Goal: Find specific page/section: Find specific page/section

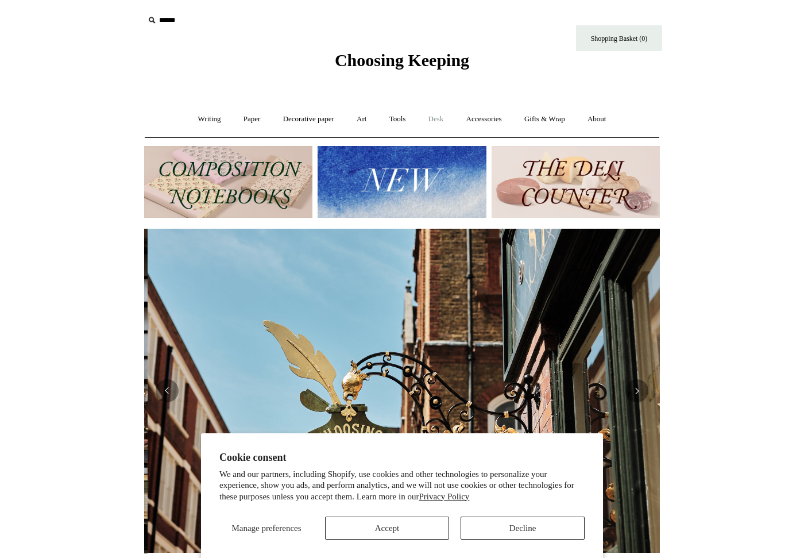
scroll to position [0, 516]
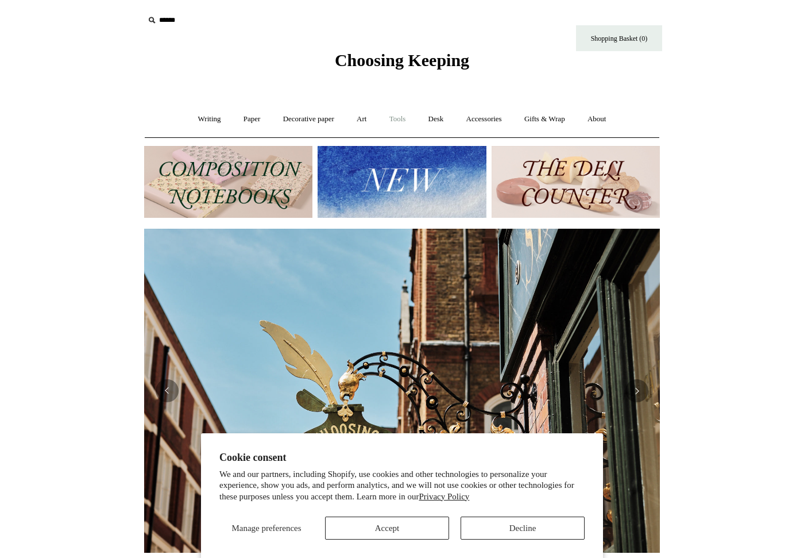
click at [404, 115] on link "Tools +" at bounding box center [397, 119] width 37 height 30
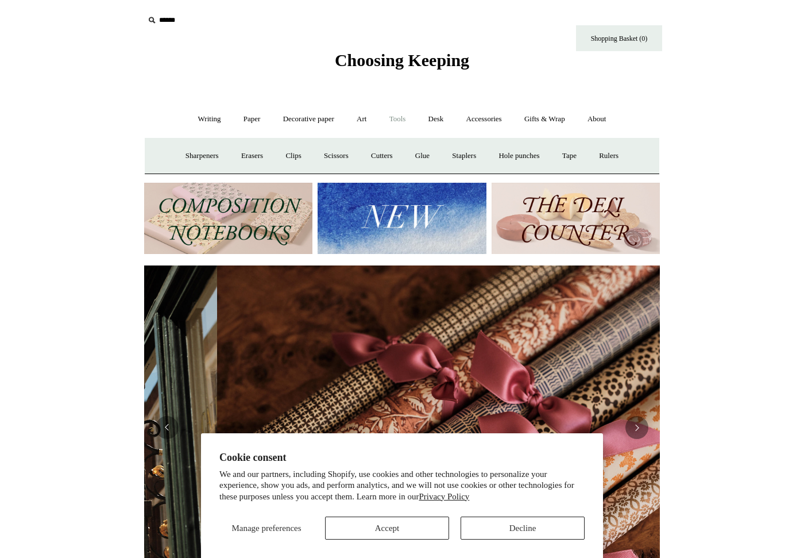
scroll to position [0, 1032]
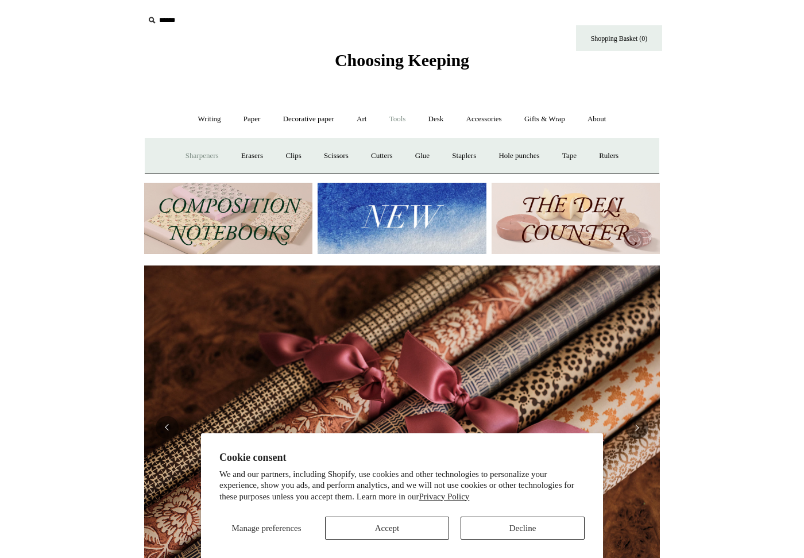
click at [215, 149] on link "Sharpeners" at bounding box center [202, 156] width 54 height 30
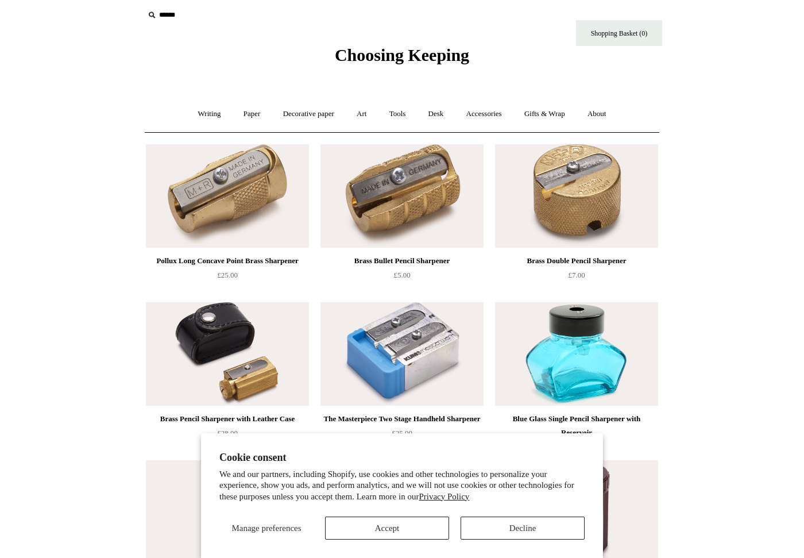
scroll to position [2, 0]
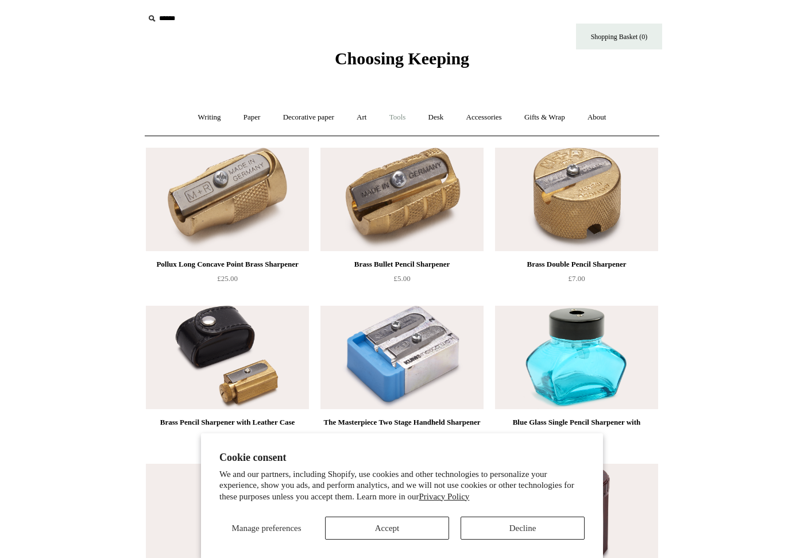
click at [406, 115] on link "Tools +" at bounding box center [397, 117] width 37 height 30
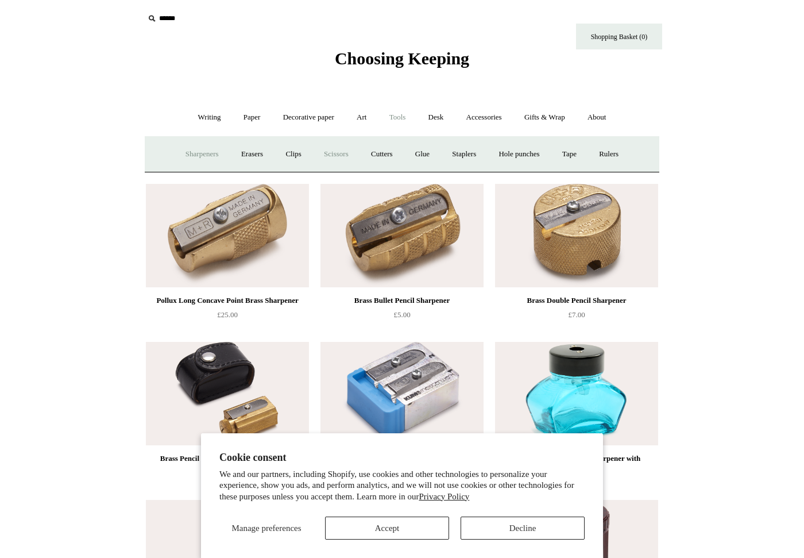
click at [336, 151] on link "Scissors" at bounding box center [336, 154] width 45 height 30
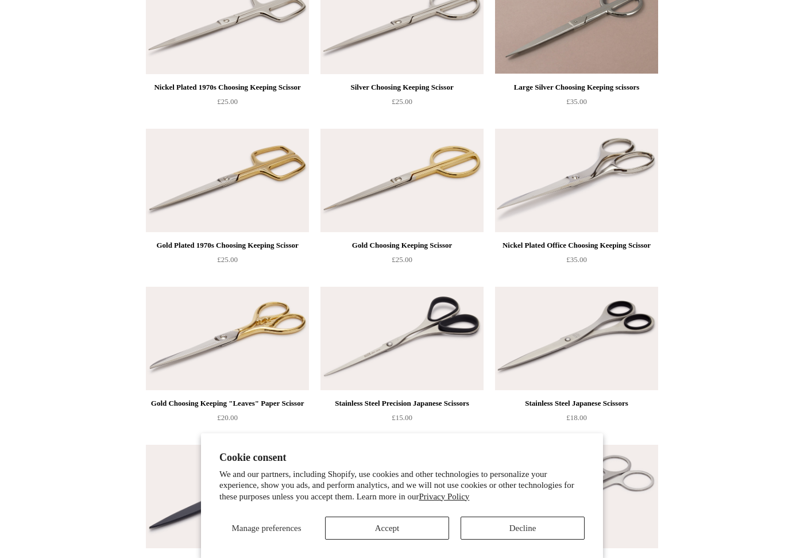
scroll to position [395, 0]
